Goal: Information Seeking & Learning: Learn about a topic

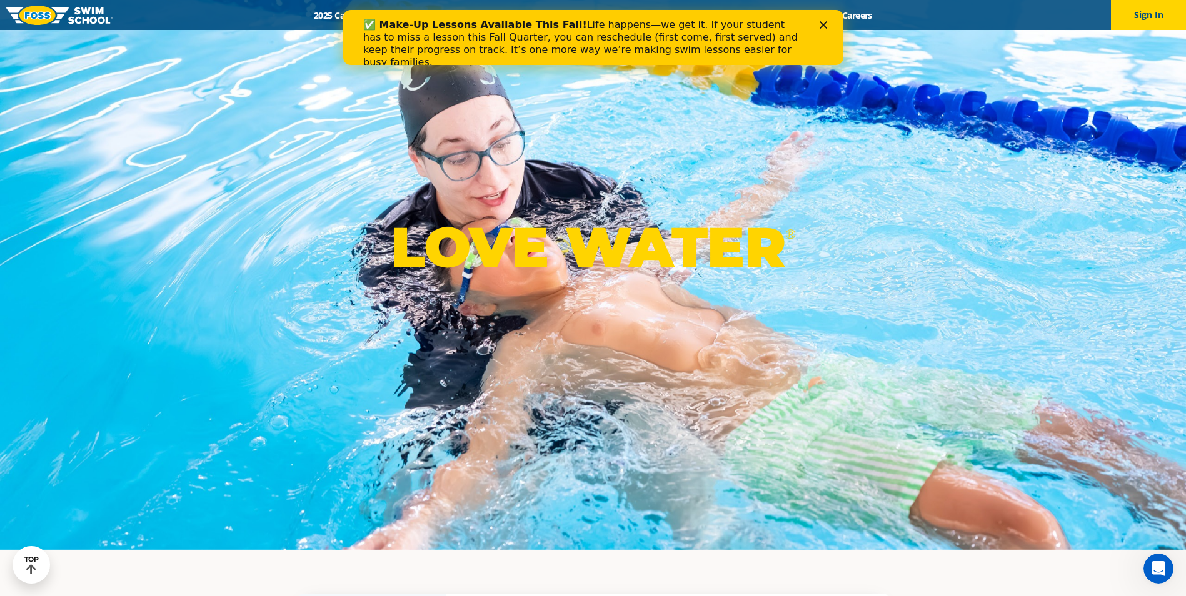
scroll to position [34, 0]
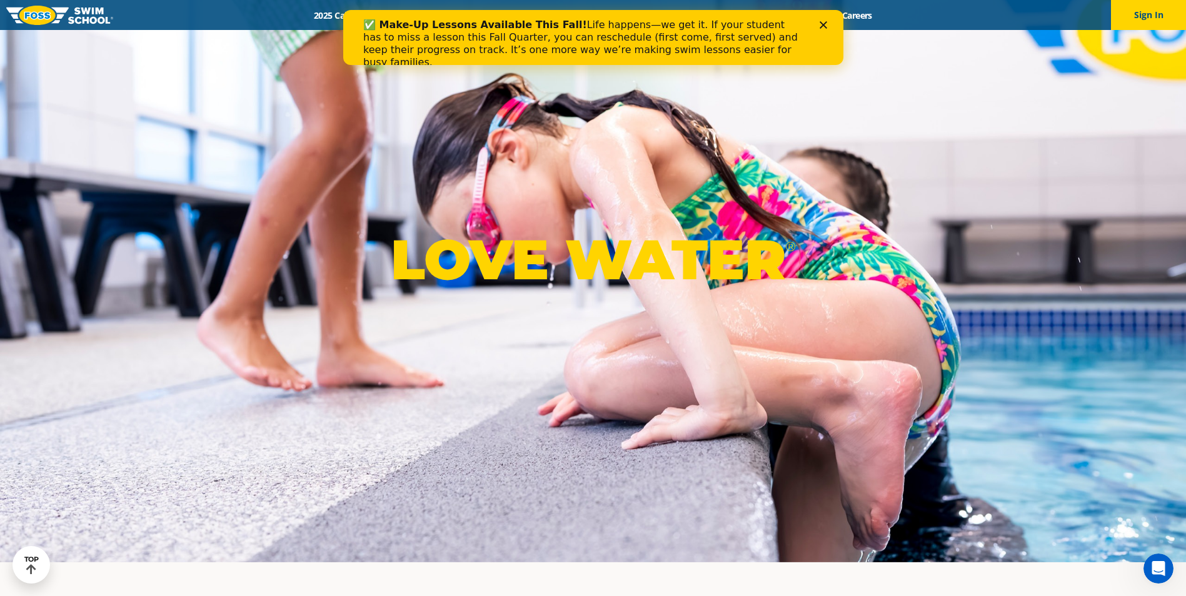
click at [819, 23] on icon "Close" at bounding box center [823, 25] width 8 height 8
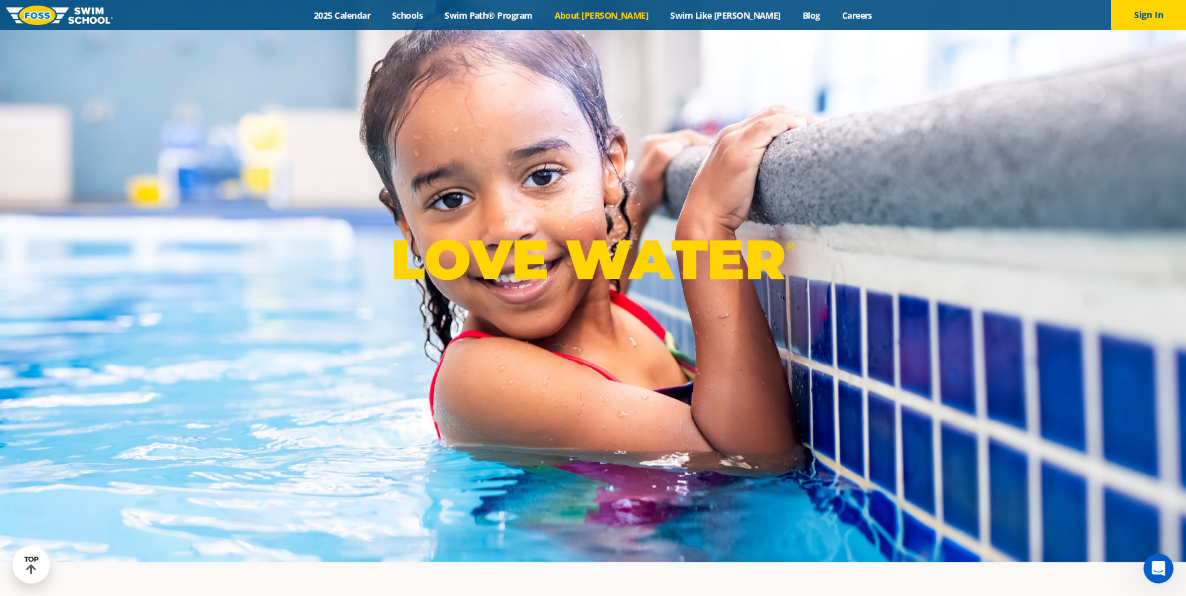
click at [620, 17] on link "About [PERSON_NAME]" at bounding box center [601, 15] width 116 height 12
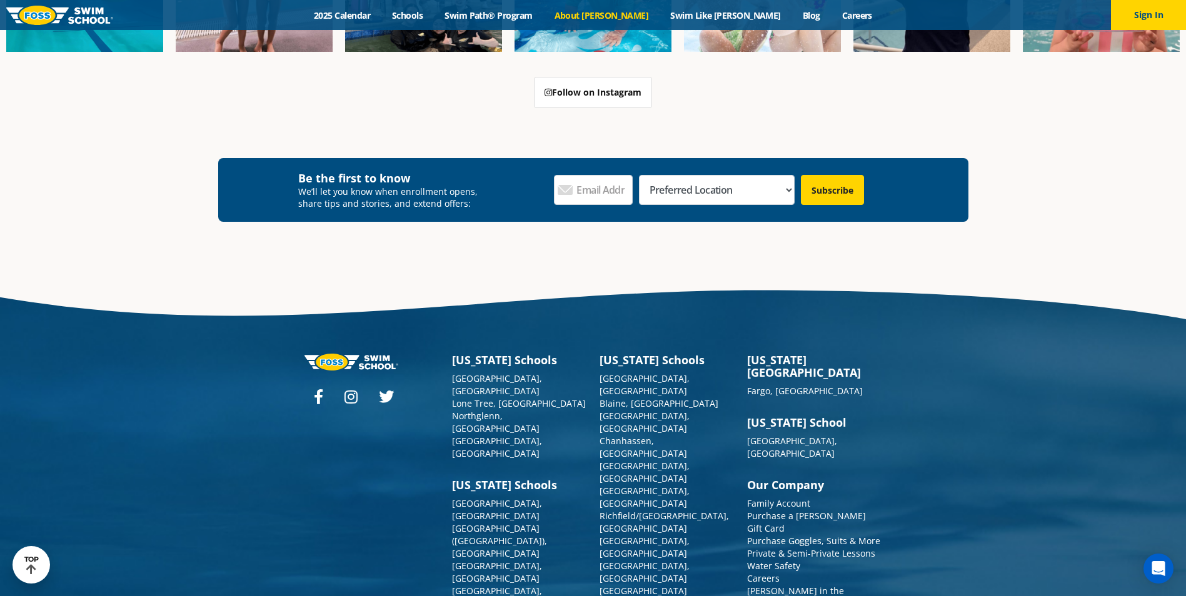
scroll to position [3364, 0]
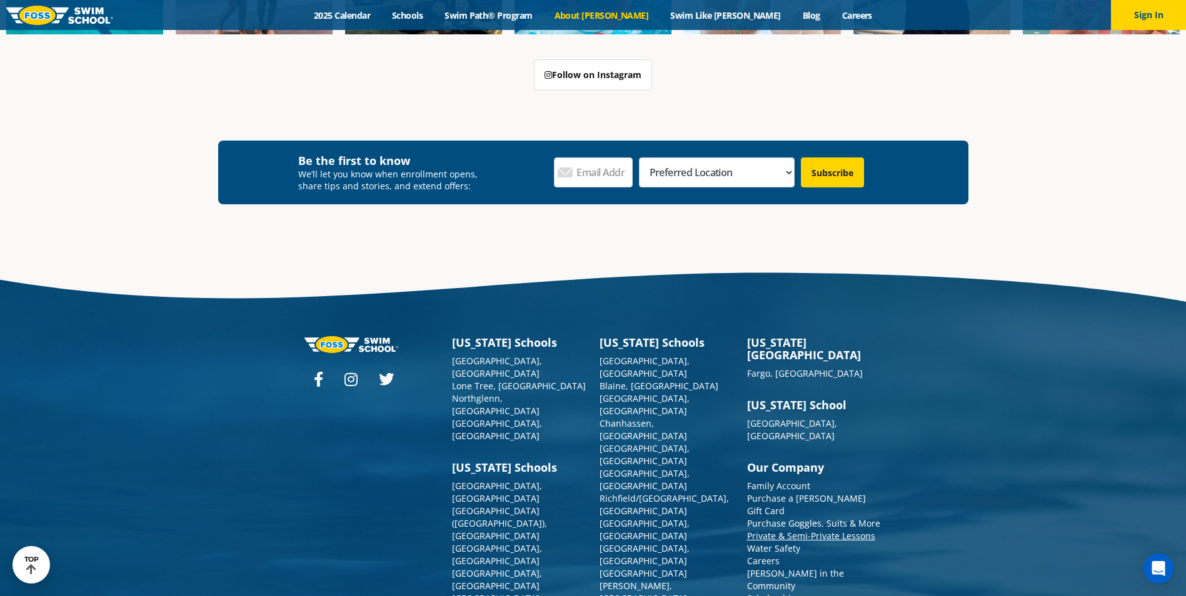
click at [780, 530] on link "Private & Semi-Private Lessons" at bounding box center [811, 536] width 128 height 12
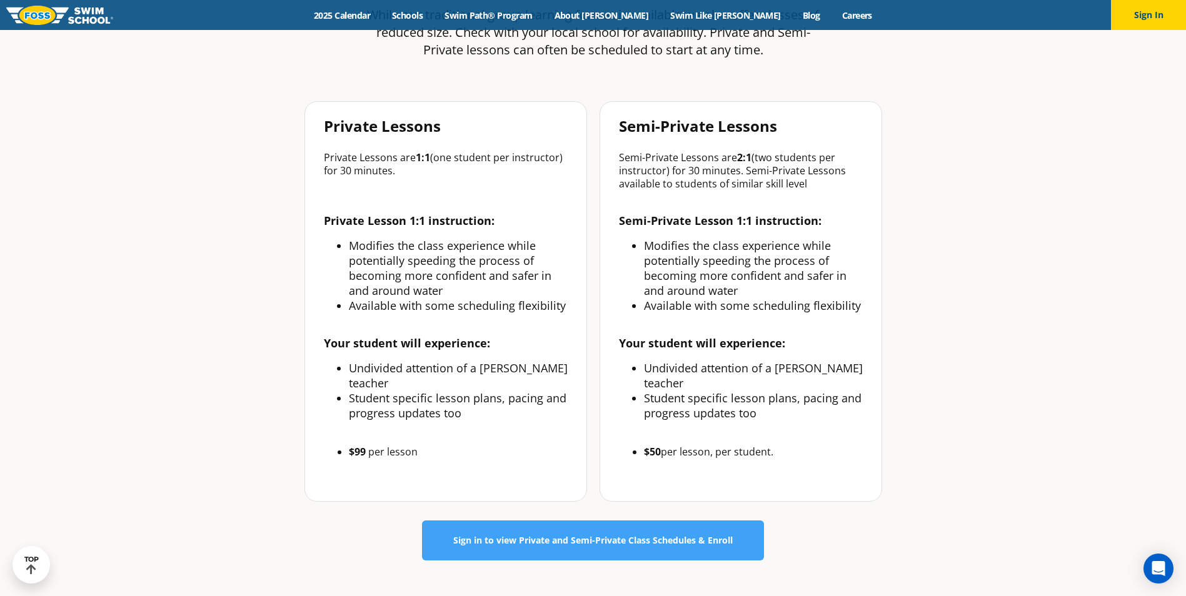
scroll to position [506, 0]
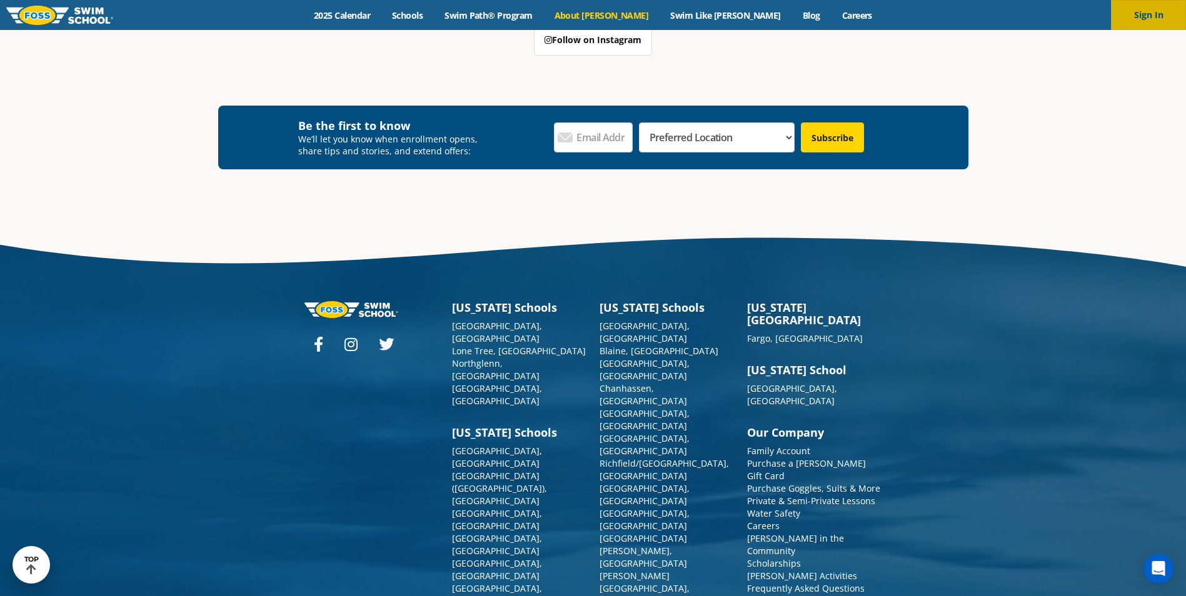
scroll to position [3329, 0]
